Goal: Task Accomplishment & Management: Use online tool/utility

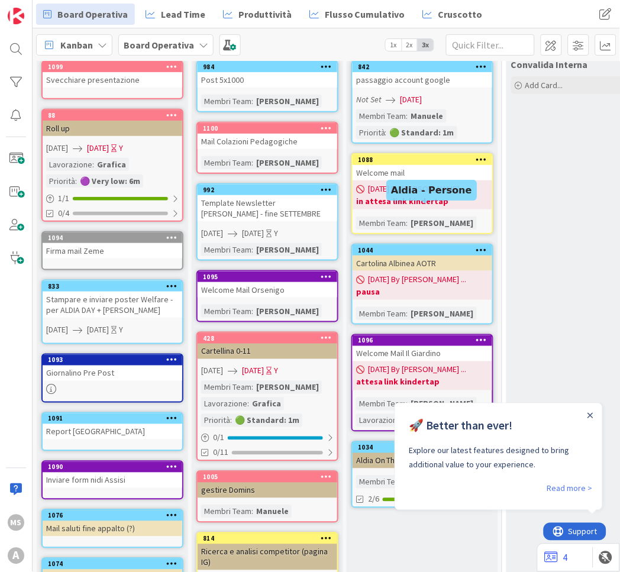
scroll to position [66, 0]
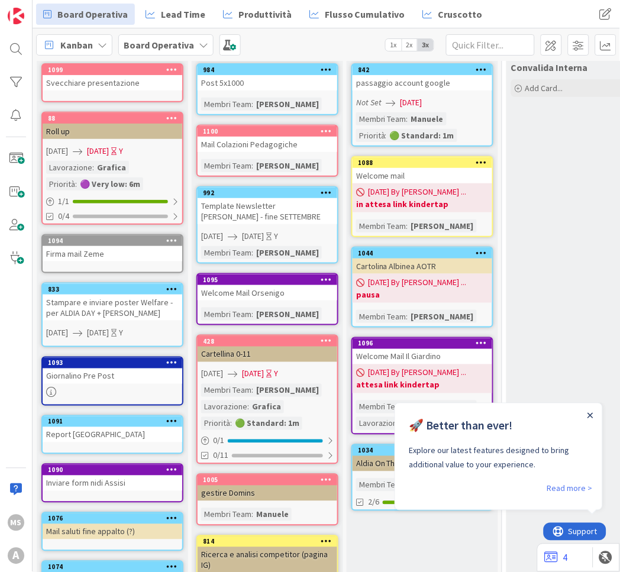
click at [589, 416] on icon "Close Announcement" at bounding box center [590, 415] width 6 height 6
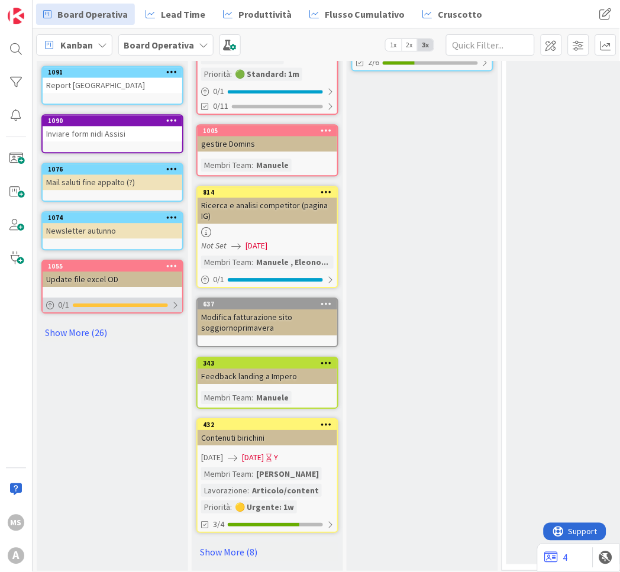
scroll to position [418, 0]
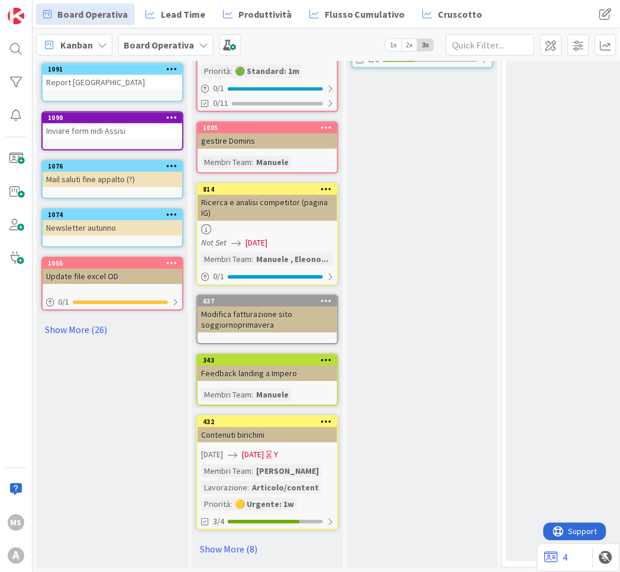
drag, startPoint x: 237, startPoint y: 537, endPoint x: 229, endPoint y: 524, distance: 14.6
click at [236, 540] on link "Show More (8)" at bounding box center [267, 549] width 142 height 19
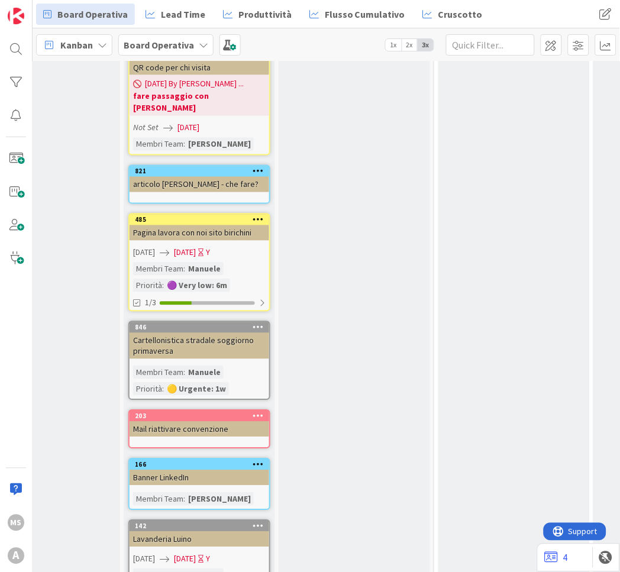
scroll to position [1042, 68]
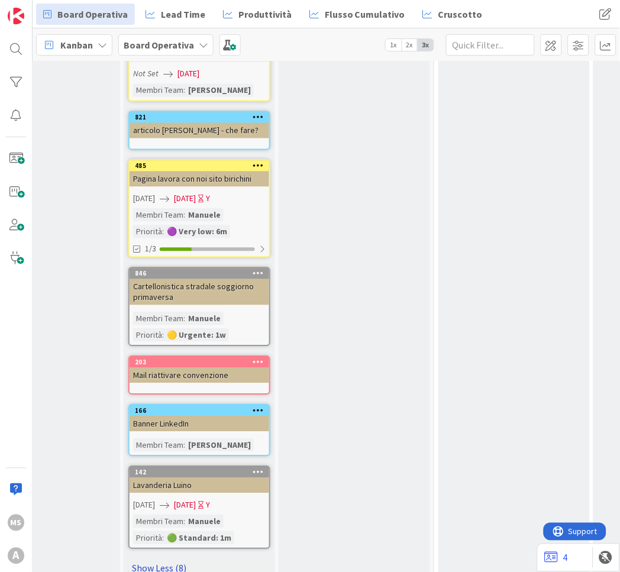
click at [152, 559] on link "Show Less (8)" at bounding box center [199, 568] width 142 height 19
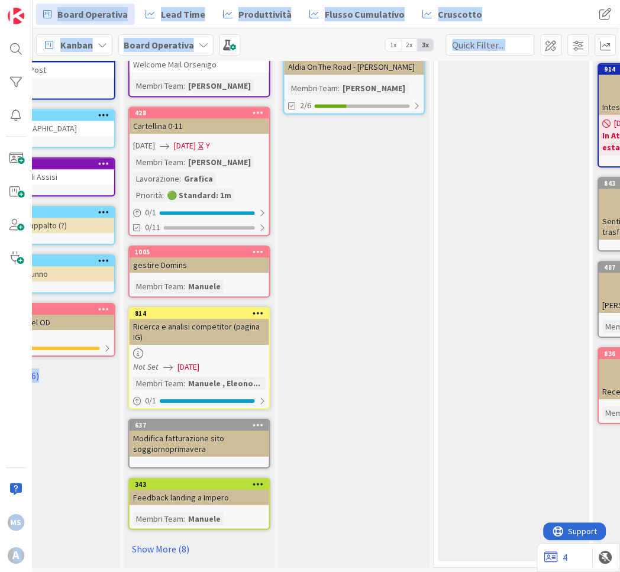
scroll to position [372, 0]
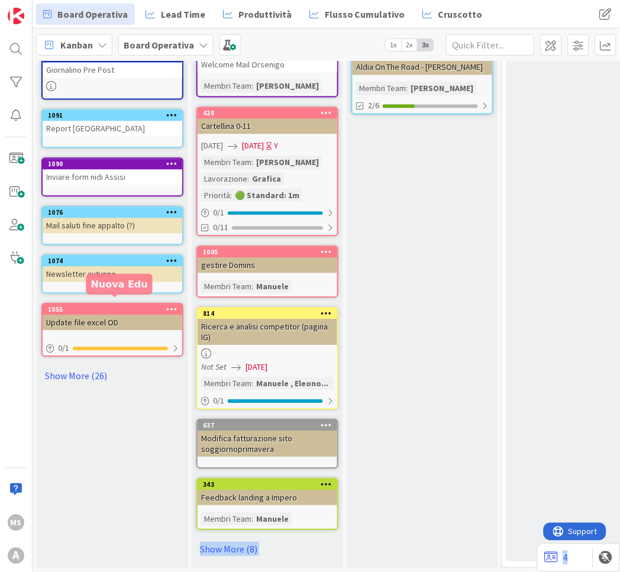
drag, startPoint x: 96, startPoint y: 403, endPoint x: 104, endPoint y: 286, distance: 116.8
click at [104, 286] on div "Cose da fare Add Card... 1099 Svecchiare presentazione 88 Roll up [DATE] [DATE]…" at bounding box center [113, 139] width 152 height 859
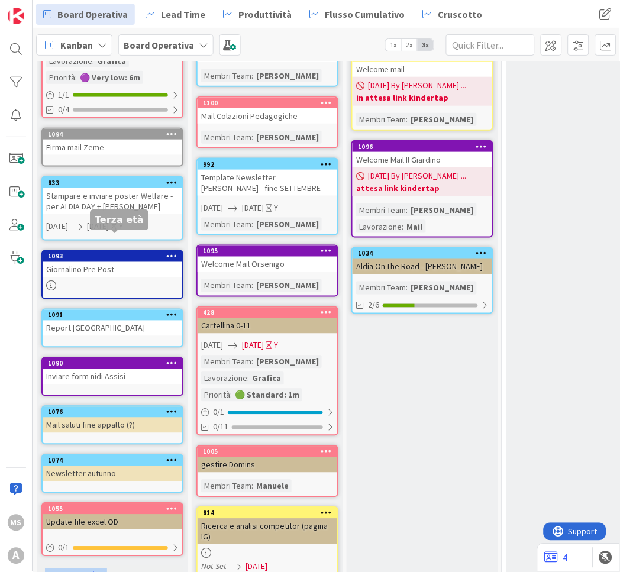
scroll to position [263, 0]
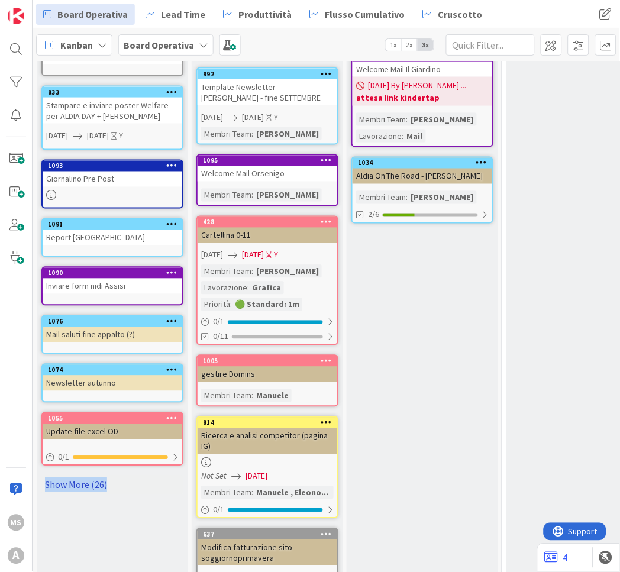
click at [88, 476] on link "Show More (26)" at bounding box center [112, 485] width 142 height 19
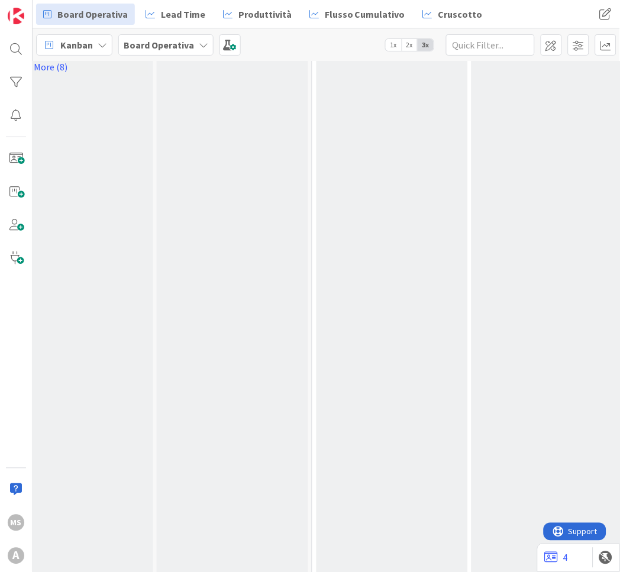
scroll to position [1249, 190]
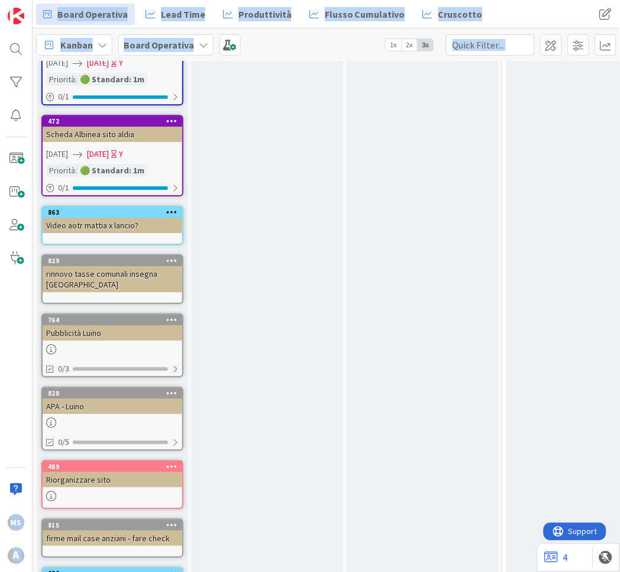
drag, startPoint x: 290, startPoint y: 377, endPoint x: -320, endPoint y: 365, distance: 609.7
click at [0, 365] on html "MS A Board Operativa Lead Time Produttività Flusso Cumulativo Cruscotto Board O…" at bounding box center [310, 286] width 620 height 572
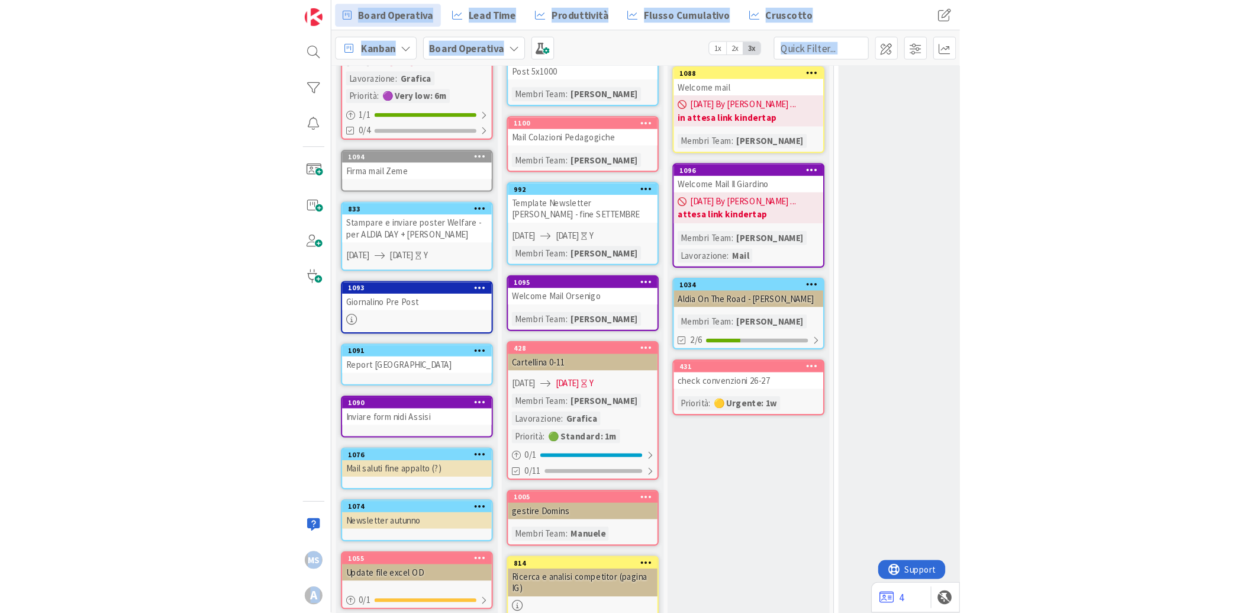
scroll to position [0, 0]
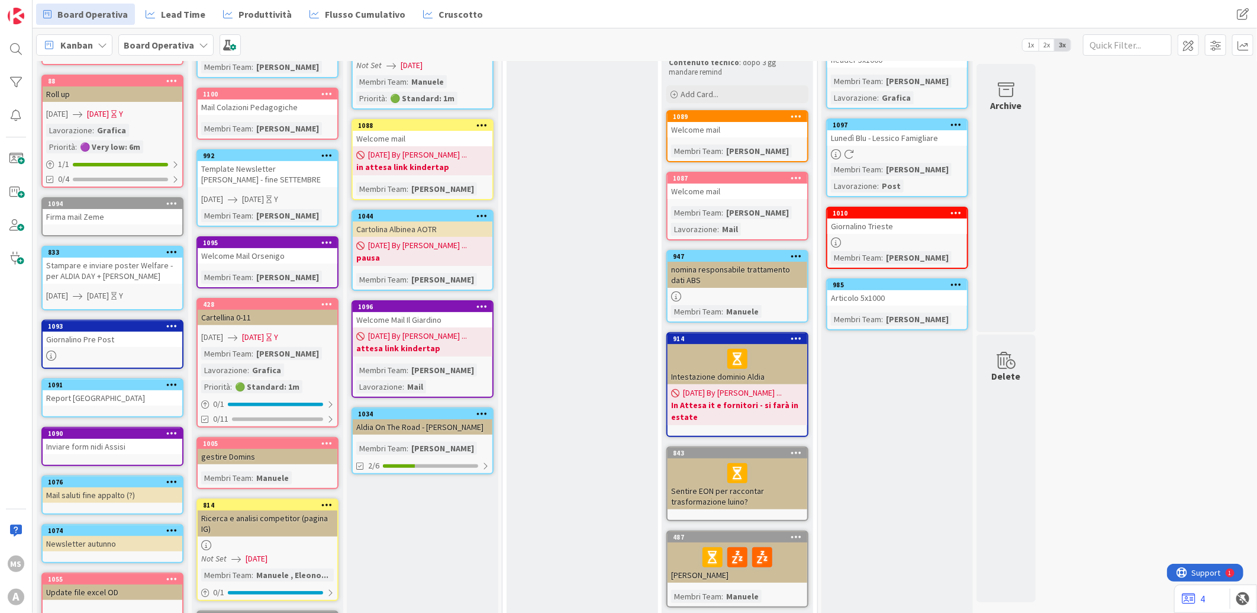
scroll to position [369, 0]
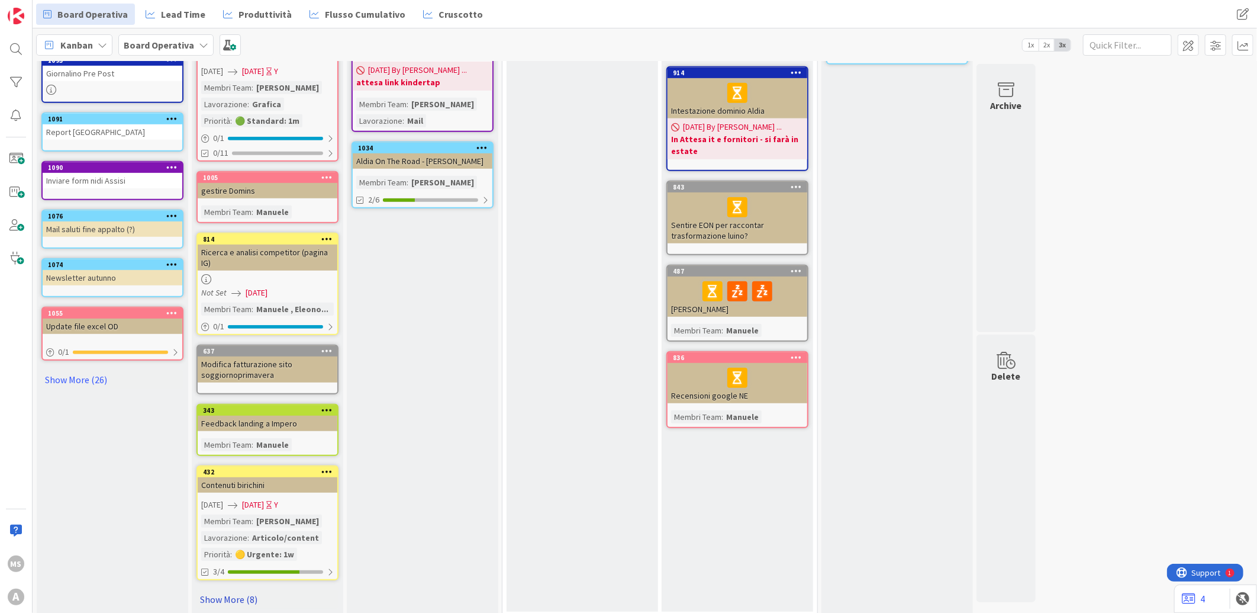
click at [236, 589] on link "Show More (8)" at bounding box center [267, 598] width 142 height 19
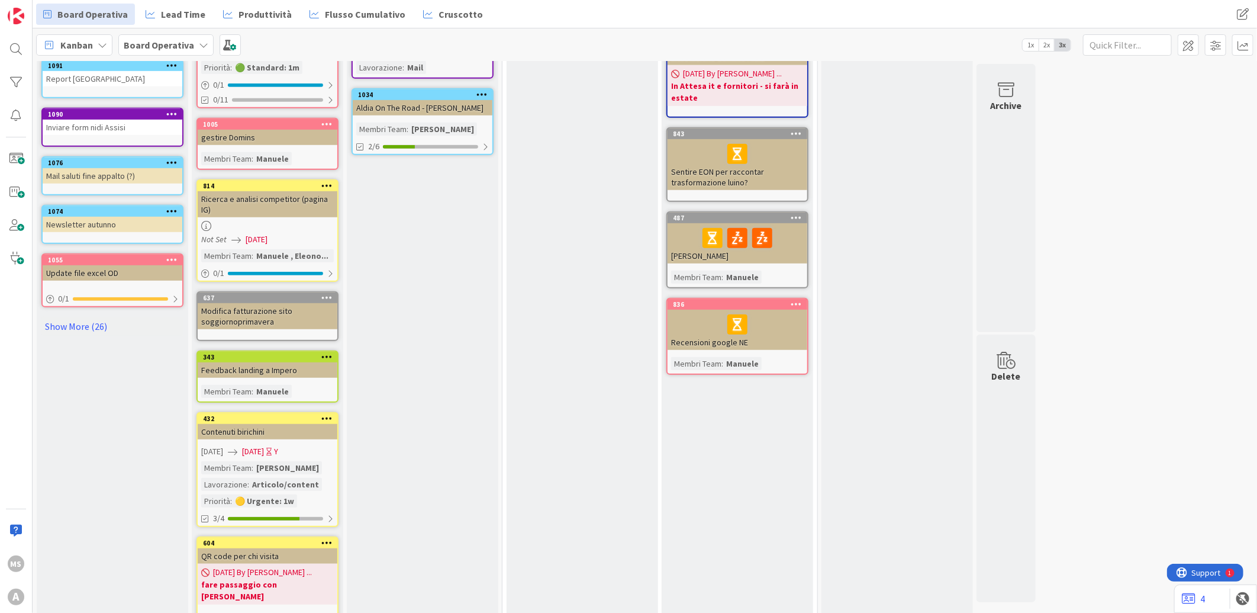
scroll to position [460, 0]
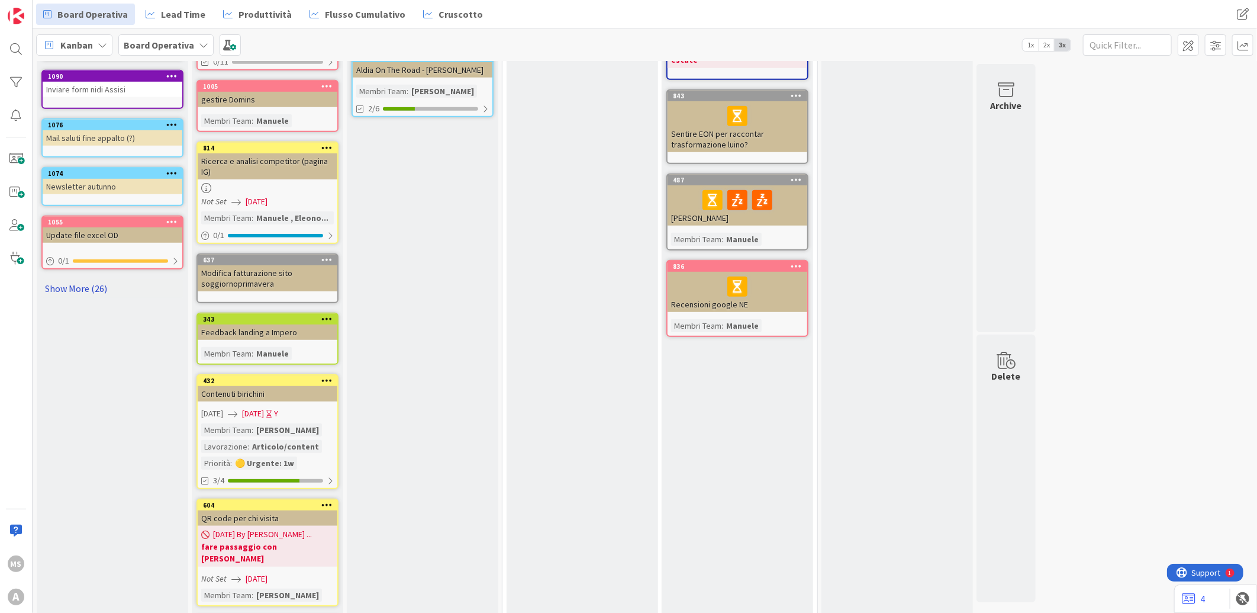
click at [85, 279] on link "Show More (26)" at bounding box center [112, 288] width 142 height 19
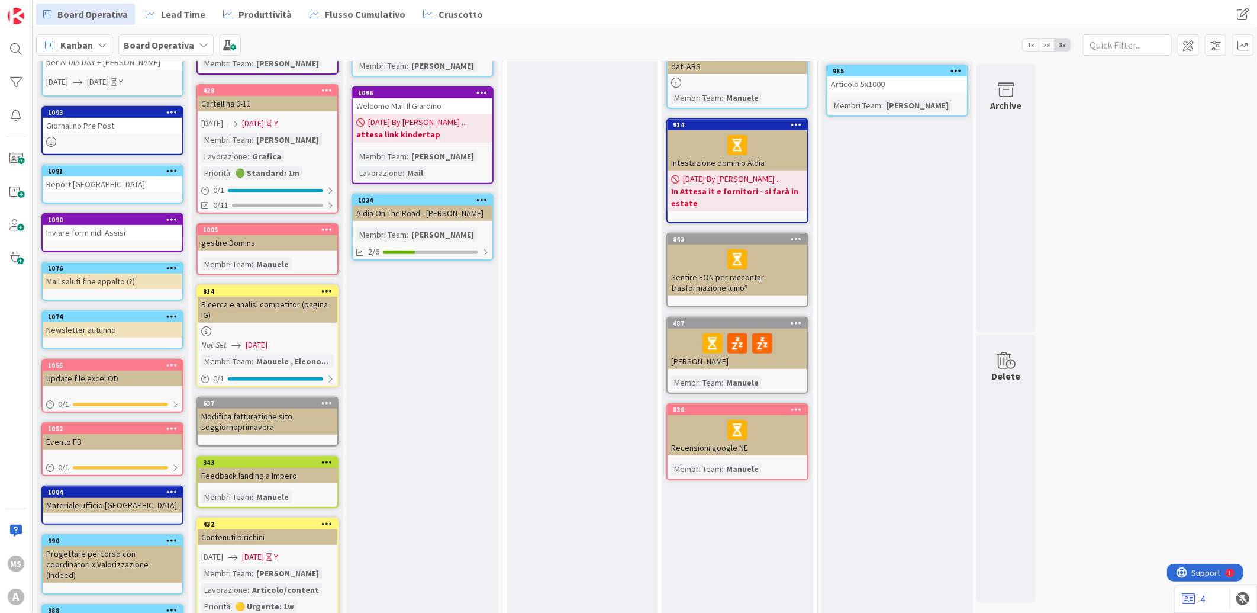
scroll to position [328, 0]
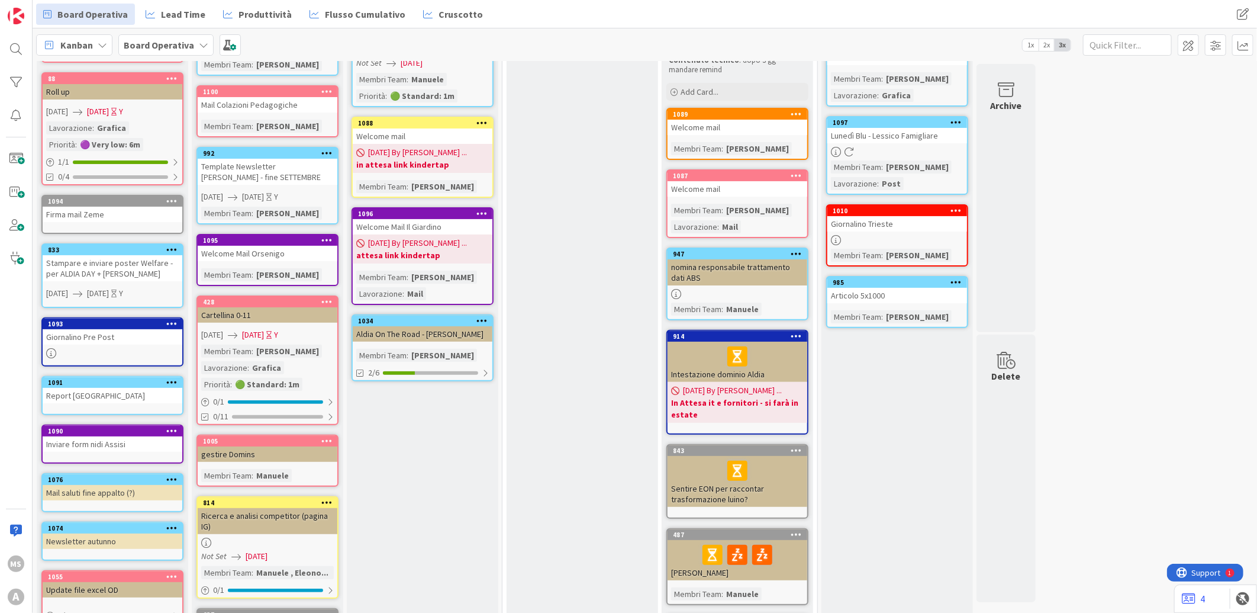
scroll to position [0, 0]
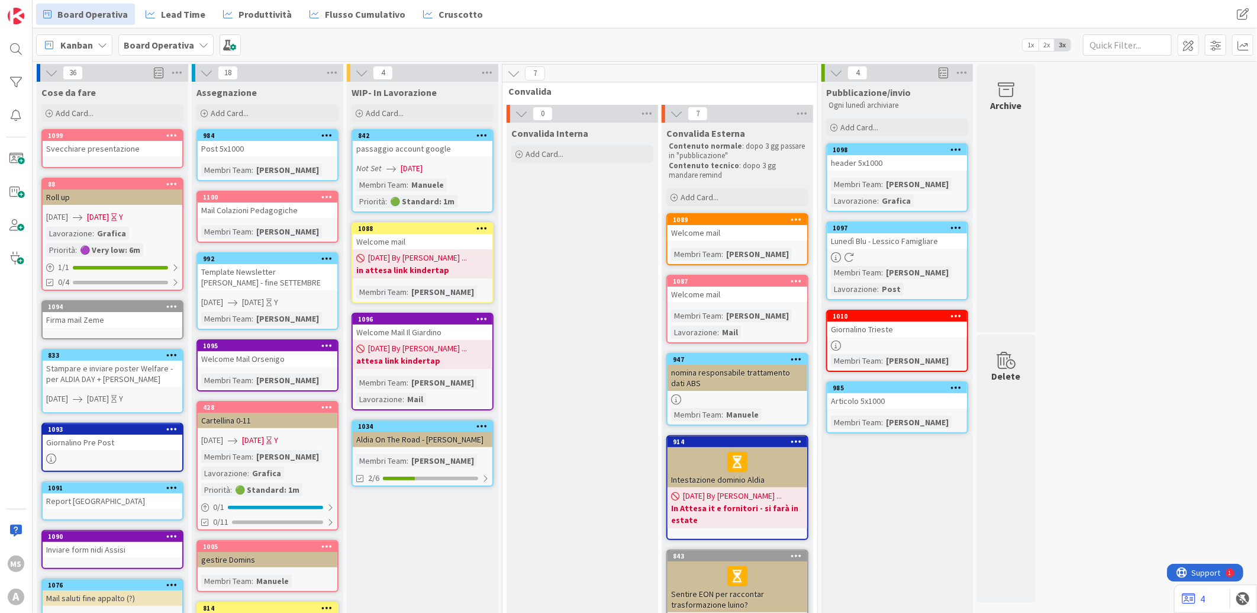
click at [485, 441] on div "Aldia On The Road - [PERSON_NAME]" at bounding box center [423, 438] width 140 height 15
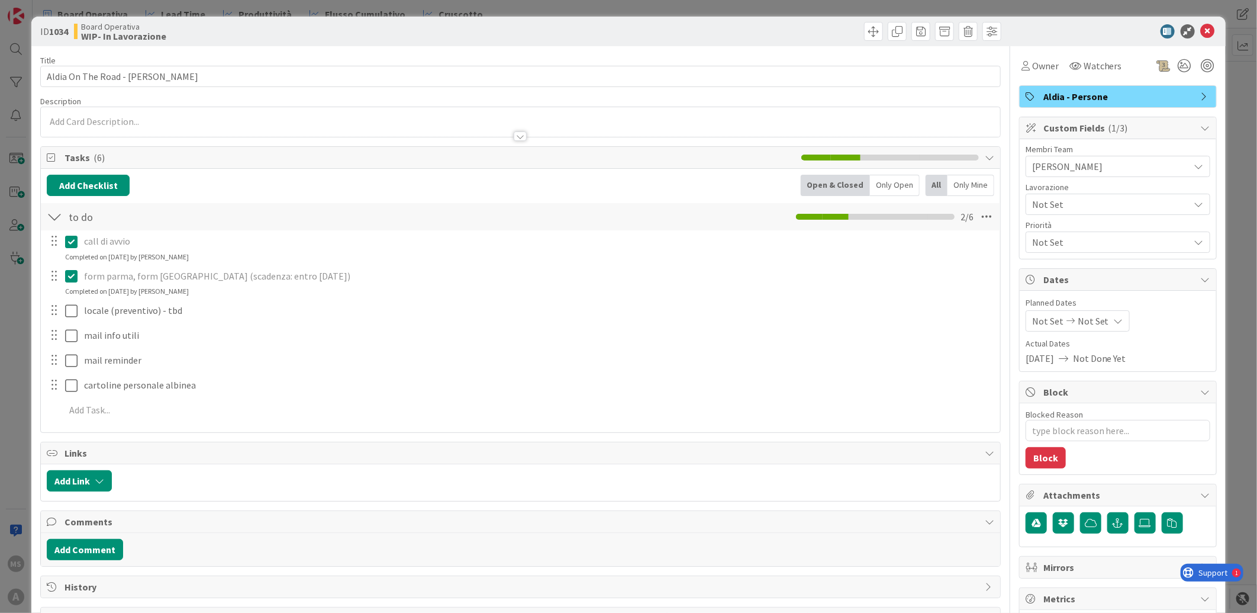
type textarea "x"
click at [1201, 25] on icon at bounding box center [1208, 31] width 14 height 14
